Goal: Transaction & Acquisition: Subscribe to service/newsletter

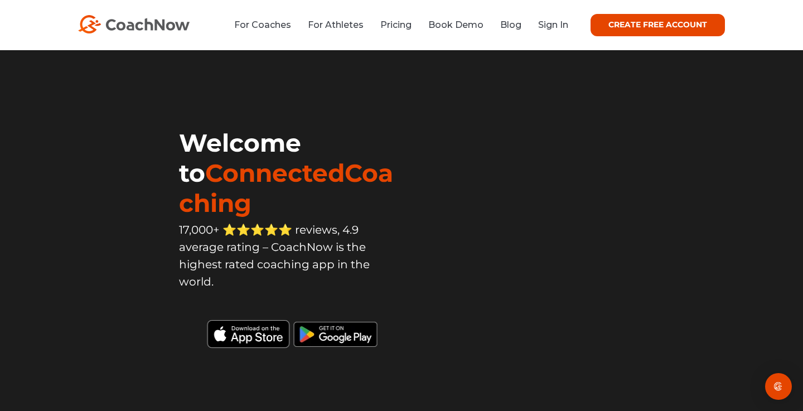
scroll to position [32, 0]
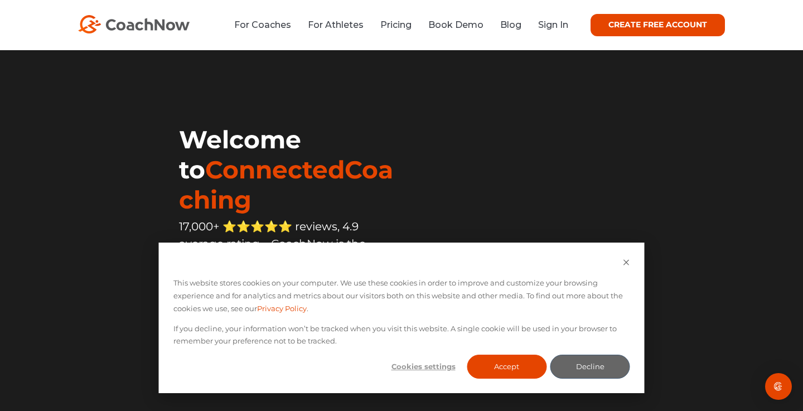
click at [691, 22] on link "CREATE FREE ACCOUNT" at bounding box center [658, 25] width 134 height 22
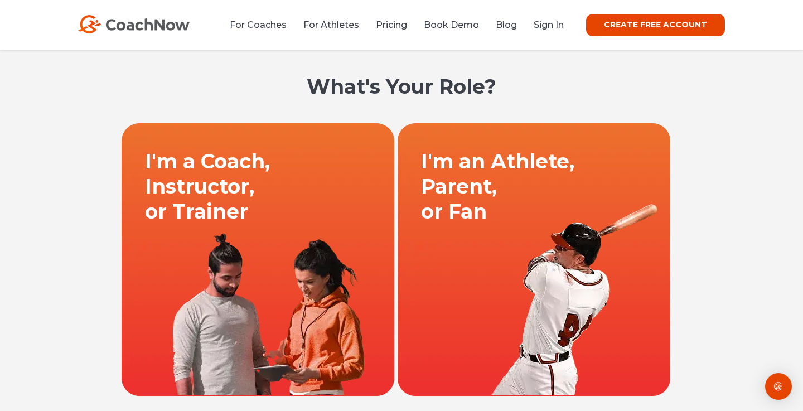
click at [221, 182] on link at bounding box center [258, 259] width 276 height 273
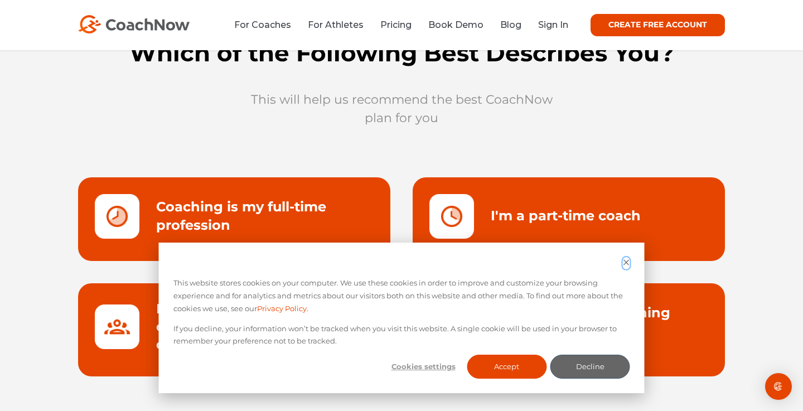
click at [624, 267] on button "Dismiss cookie banner" at bounding box center [626, 263] width 7 height 13
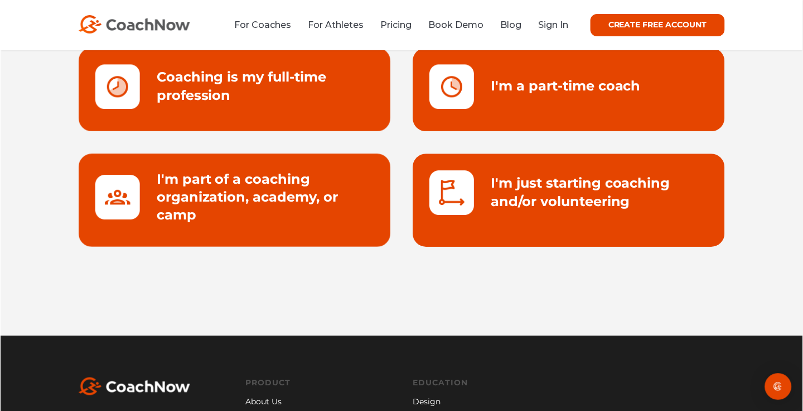
scroll to position [73, 0]
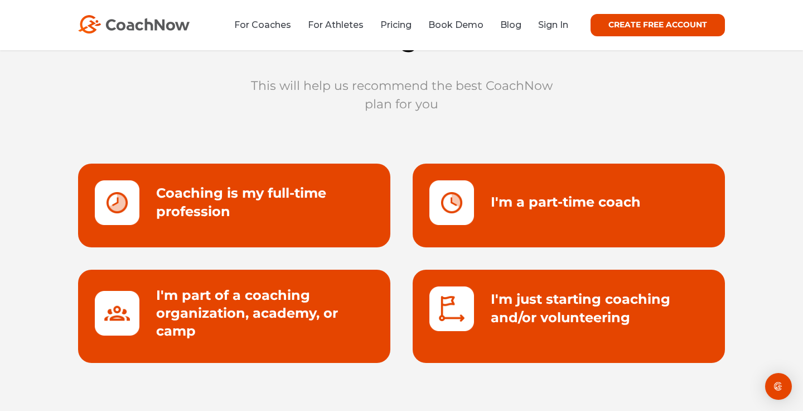
click at [481, 204] on link at bounding box center [569, 205] width 312 height 84
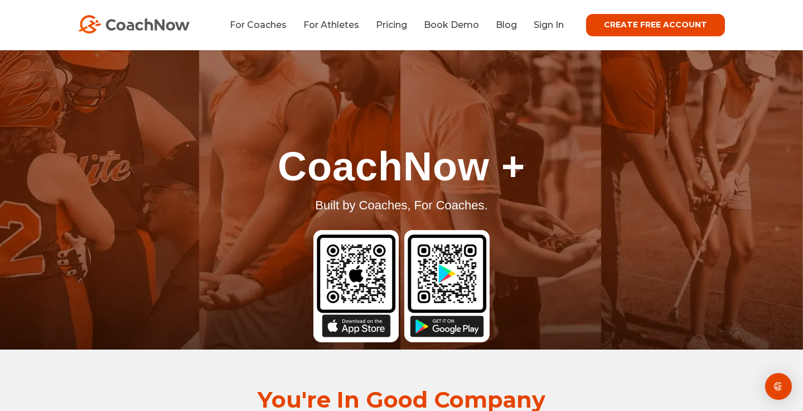
click at [365, 330] on img at bounding box center [355, 286] width 85 height 112
